Goal: Task Accomplishment & Management: Use online tool/utility

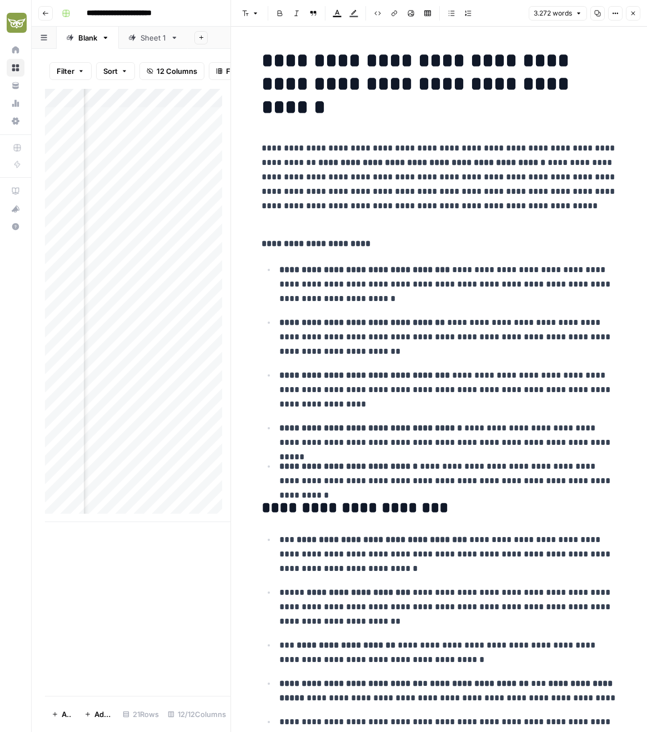
click at [633, 10] on icon "button" at bounding box center [633, 13] width 7 height 7
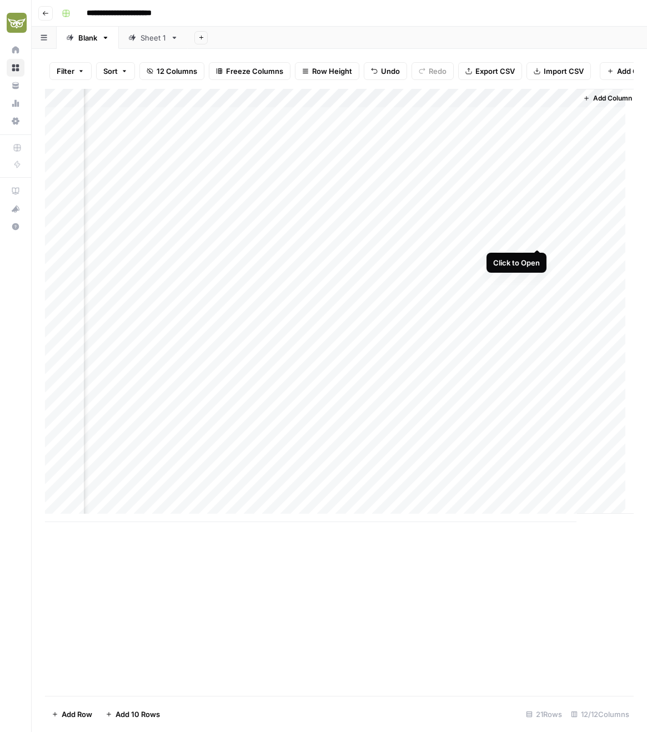
click at [535, 236] on div "Add Column" at bounding box center [339, 305] width 589 height 433
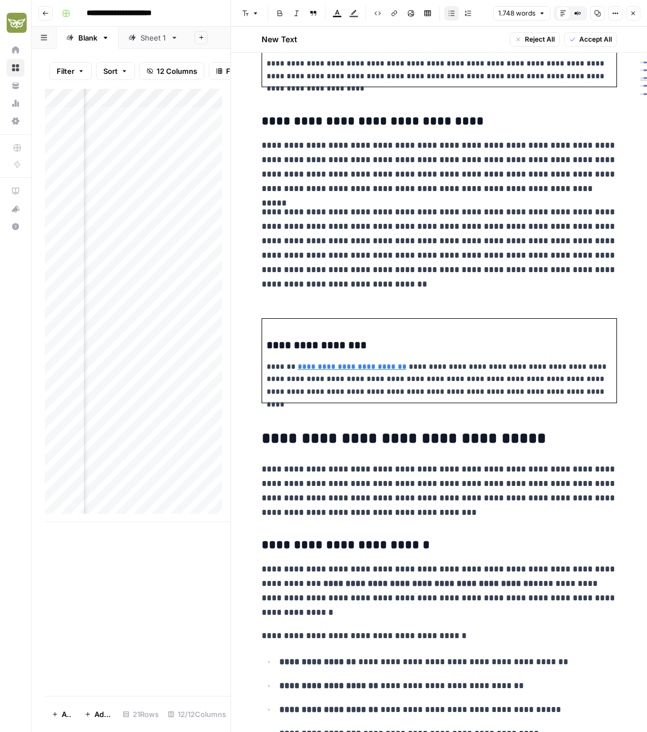
scroll to position [2153, 0]
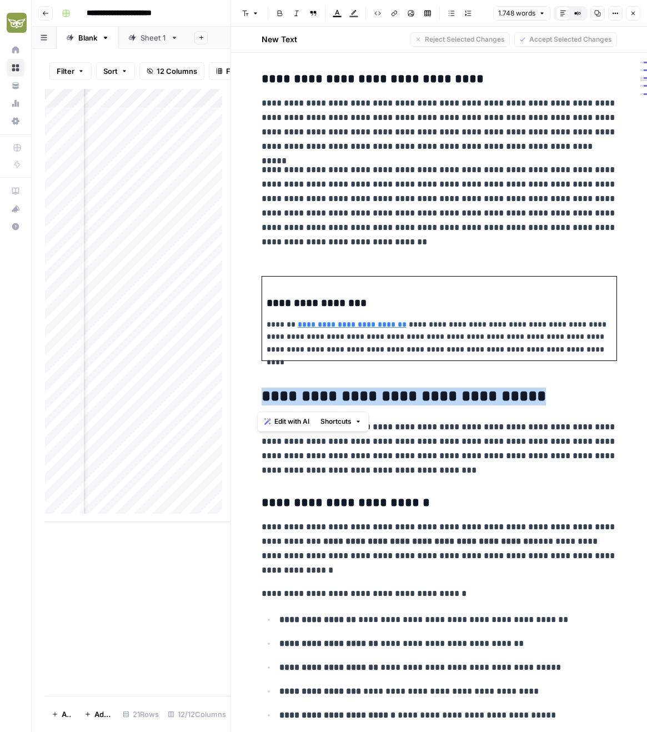
drag, startPoint x: 504, startPoint y: 393, endPoint x: 247, endPoint y: 398, distance: 256.7
click at [247, 398] on div "**********" at bounding box center [439, 254] width 416 height 4761
click at [292, 417] on span "Edit with AI" at bounding box center [291, 422] width 35 height 10
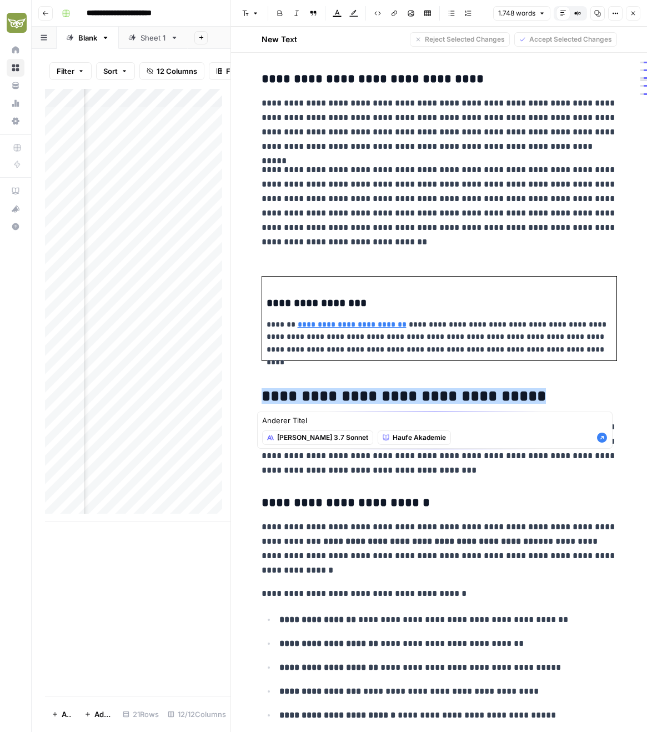
type textarea "Anderer Titel"
click at [604, 439] on icon "button" at bounding box center [602, 438] width 10 height 10
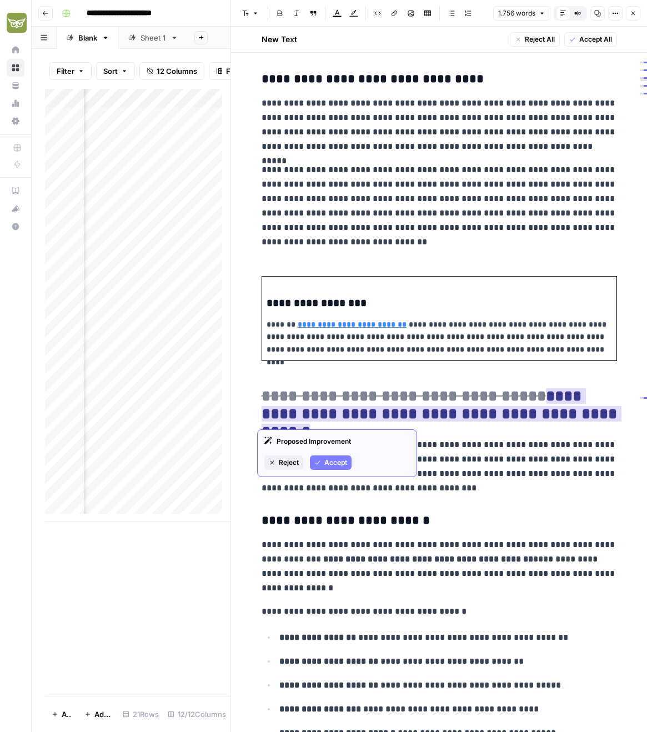
click at [290, 463] on span "Reject" at bounding box center [289, 463] width 20 height 10
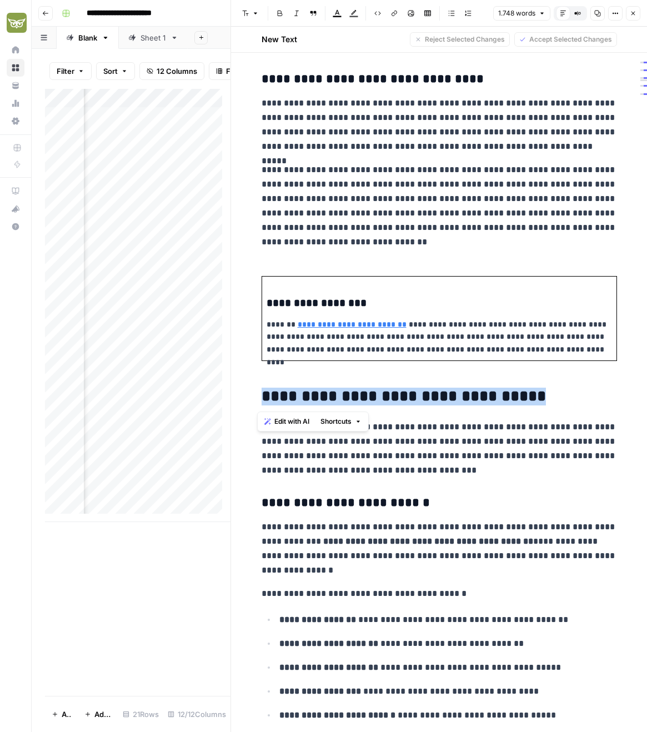
drag, startPoint x: 444, startPoint y: 400, endPoint x: 239, endPoint y: 395, distance: 205.0
click at [239, 395] on div "**********" at bounding box center [439, 254] width 416 height 4761
click at [292, 421] on span "Edit with AI" at bounding box center [291, 422] width 35 height 10
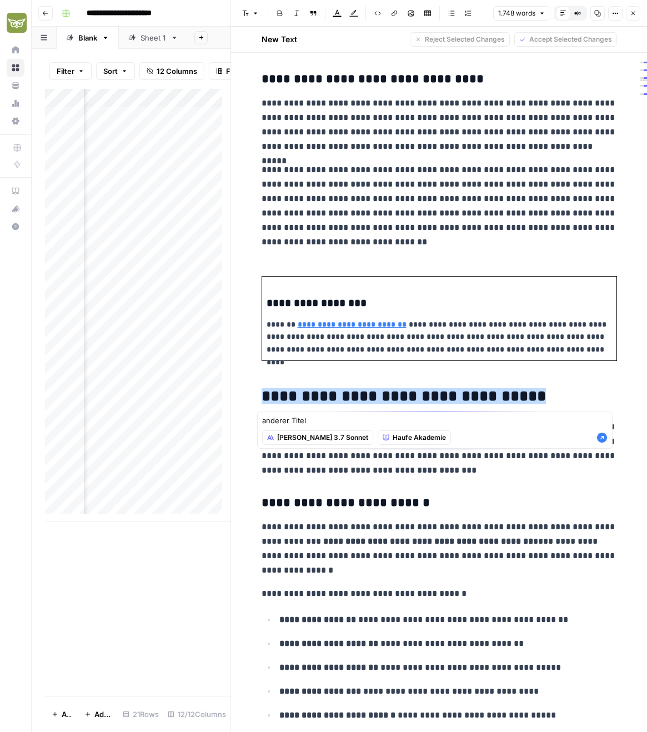
type textarea "anderer Titel"
click at [602, 439] on icon "button" at bounding box center [602, 438] width 10 height 10
